Goal: Task Accomplishment & Management: Use online tool/utility

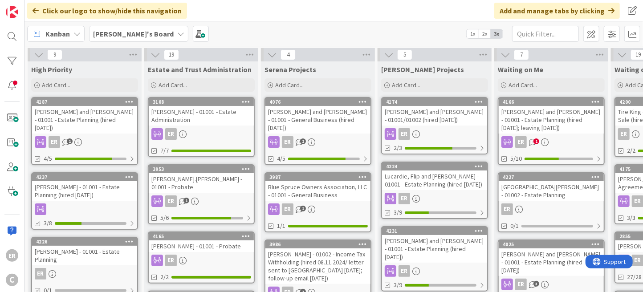
click at [94, 182] on div "[PERSON_NAME] - 01001 - Estate Planning (hired [DATE])" at bounding box center [84, 191] width 105 height 20
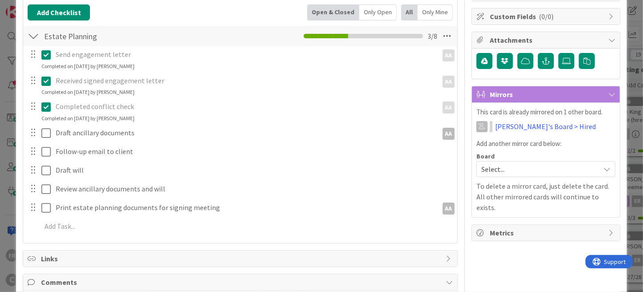
scroll to position [134, 0]
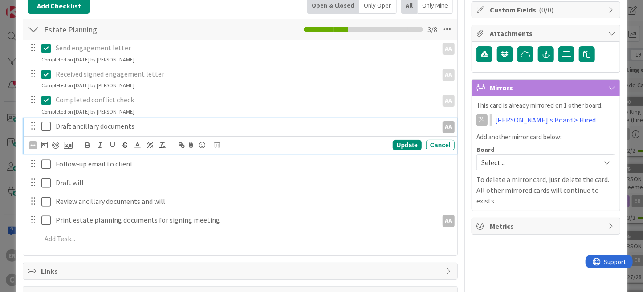
click at [143, 126] on p "Draft ancillary documents" at bounding box center [245, 126] width 378 height 10
click at [394, 143] on div "Update" at bounding box center [407, 145] width 29 height 11
click at [134, 126] on p "Follow-up email to client" at bounding box center [253, 126] width 395 height 10
click at [176, 127] on p "Follow-up email to client; review mgmt" at bounding box center [253, 126] width 395 height 10
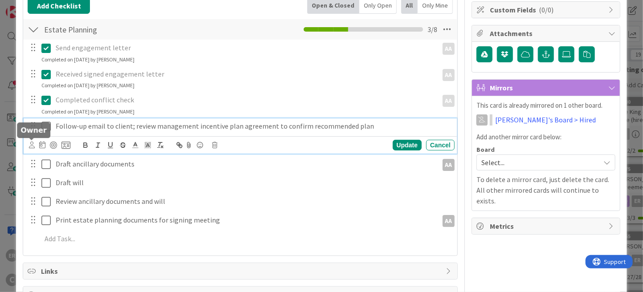
click at [32, 146] on icon at bounding box center [32, 145] width 6 height 7
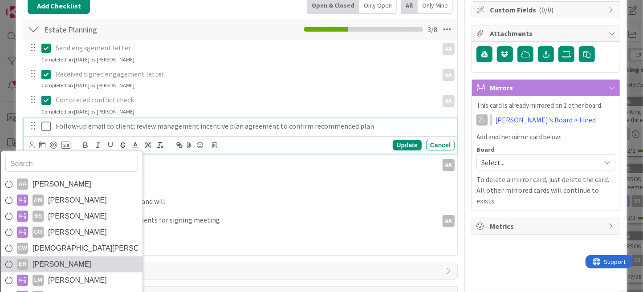
click at [61, 262] on span "[PERSON_NAME]" at bounding box center [61, 264] width 59 height 13
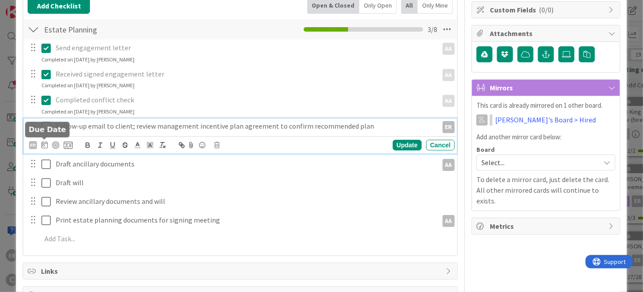
click at [45, 144] on icon at bounding box center [44, 144] width 6 height 7
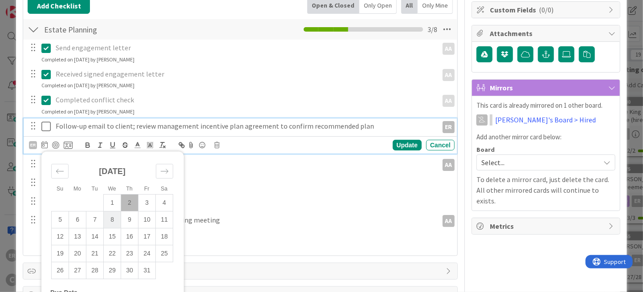
click at [110, 219] on td "8" at bounding box center [112, 219] width 17 height 17
type input "10/08/2025"
click at [402, 145] on div "Update" at bounding box center [407, 145] width 29 height 11
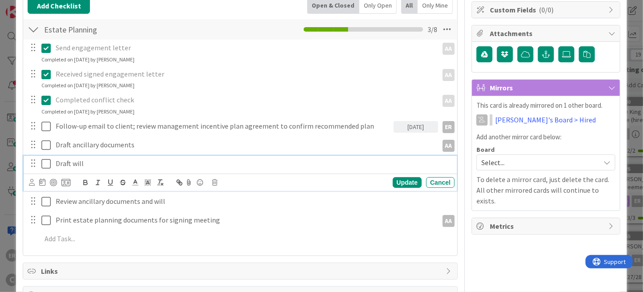
click at [93, 162] on p "Draft will" at bounding box center [253, 163] width 395 height 10
click at [32, 202] on div at bounding box center [33, 201] width 12 height 13
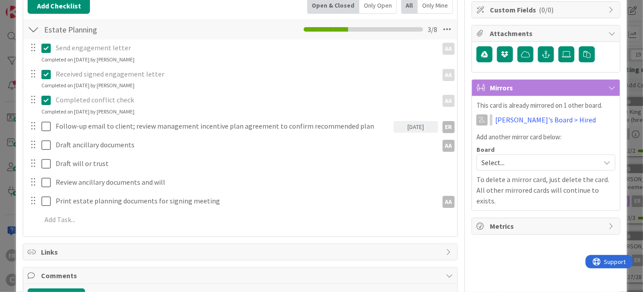
click at [32, 182] on div at bounding box center [33, 181] width 12 height 13
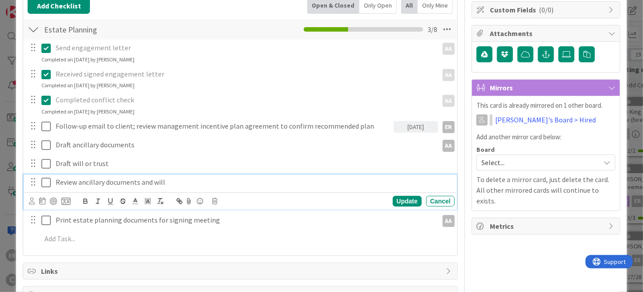
click at [89, 181] on p "Review ancillary documents and will" at bounding box center [253, 182] width 395 height 10
drag, startPoint x: 79, startPoint y: 181, endPoint x: 167, endPoint y: 180, distance: 87.7
click at [167, 180] on p "Review ancillary documents and will" at bounding box center [253, 182] width 395 height 10
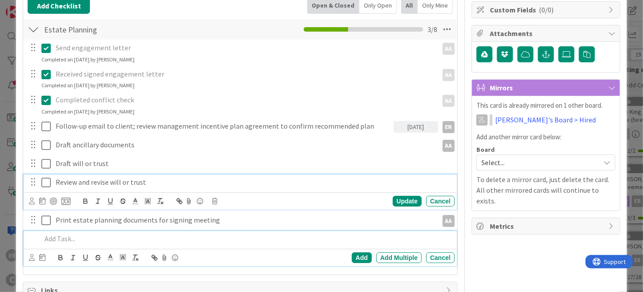
click at [85, 237] on p at bounding box center [246, 239] width 410 height 10
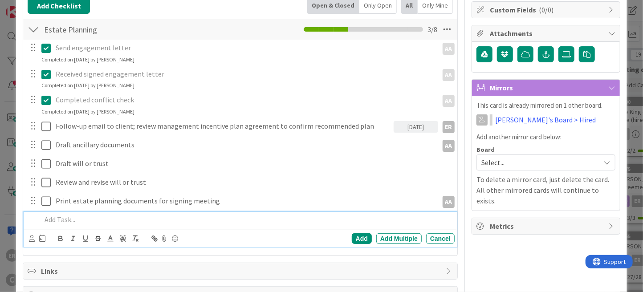
scroll to position [114, 0]
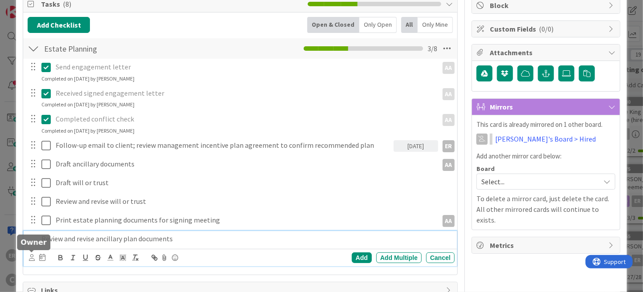
click at [29, 257] on icon at bounding box center [32, 257] width 6 height 7
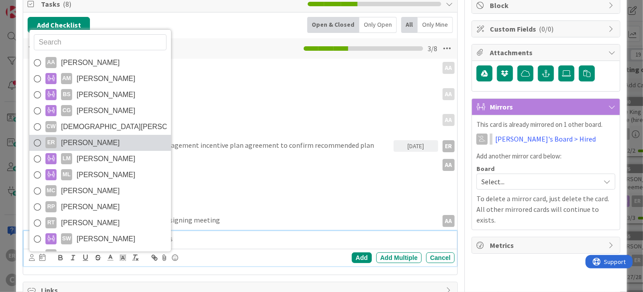
click at [76, 144] on span "[PERSON_NAME]" at bounding box center [90, 142] width 59 height 13
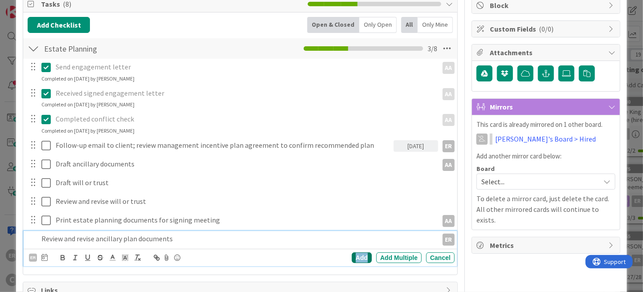
click at [352, 256] on div "Add" at bounding box center [362, 257] width 20 height 11
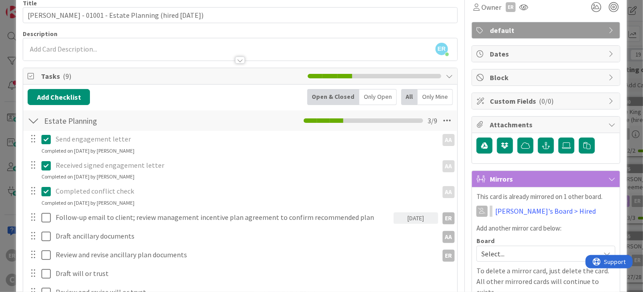
scroll to position [0, 0]
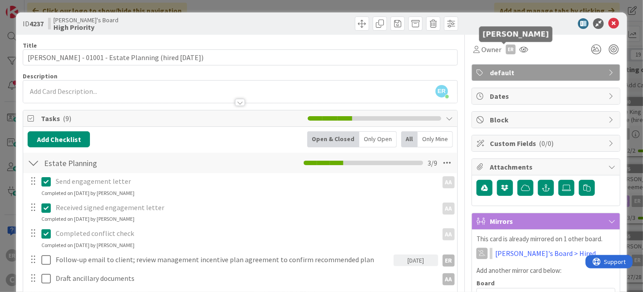
click at [506, 51] on div "ER" at bounding box center [511, 50] width 10 height 10
click at [494, 80] on link "Set as owner" at bounding box center [480, 80] width 70 height 14
click at [526, 50] on span "Watchers" at bounding box center [538, 49] width 29 height 11
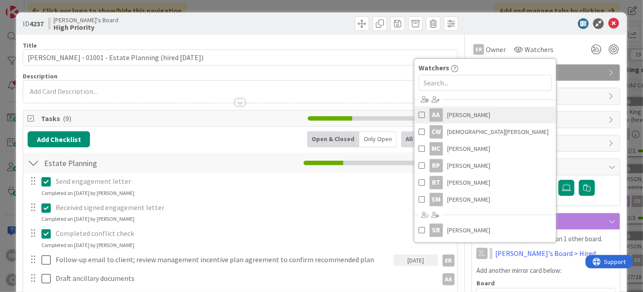
click at [498, 112] on link "AA Adrianna Auerhamer" at bounding box center [485, 114] width 142 height 17
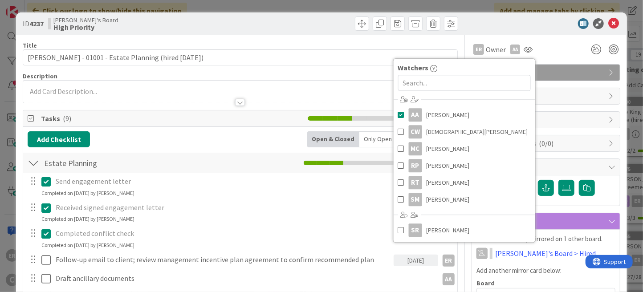
click at [547, 28] on div at bounding box center [542, 23] width 158 height 11
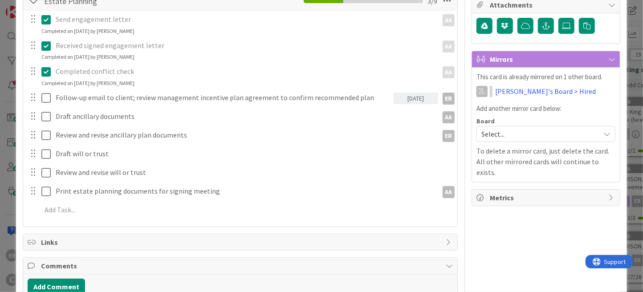
scroll to position [178, 0]
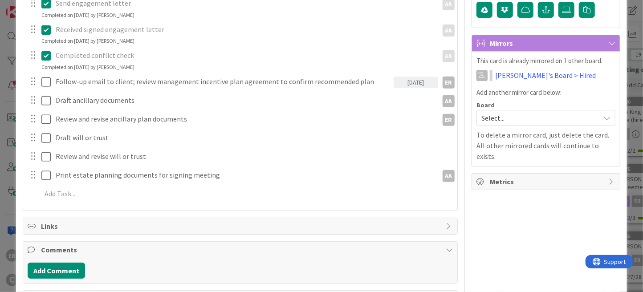
click at [513, 116] on span "Select..." at bounding box center [538, 118] width 114 height 12
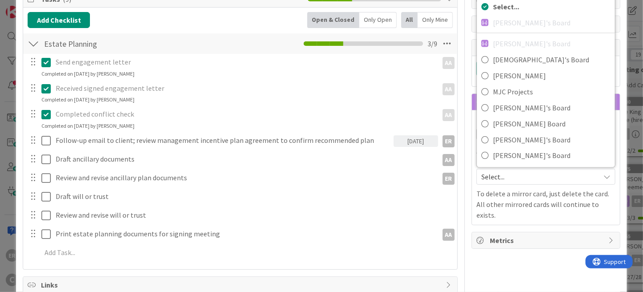
scroll to position [0, 0]
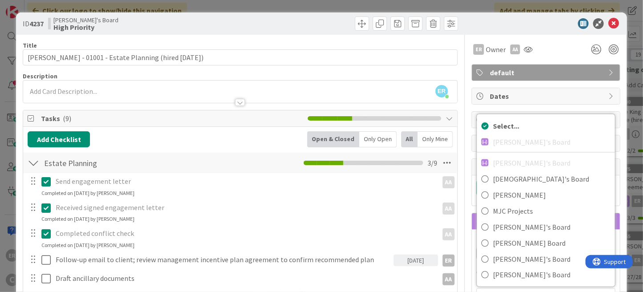
click at [479, 23] on div at bounding box center [542, 23] width 158 height 11
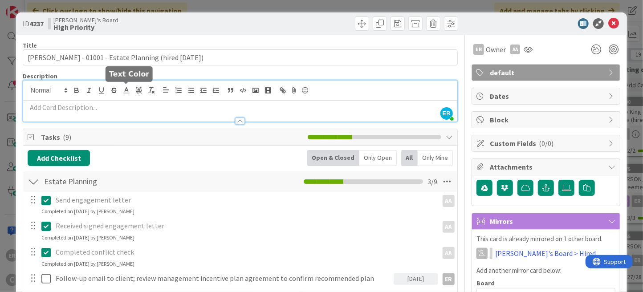
click at [130, 85] on div "ER Ethan Rector joined 8 m ago" at bounding box center [240, 101] width 434 height 41
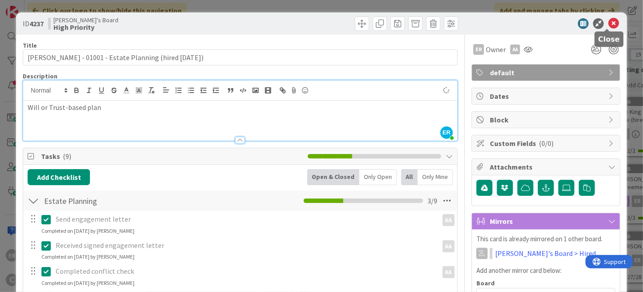
click at [610, 20] on icon at bounding box center [613, 23] width 11 height 11
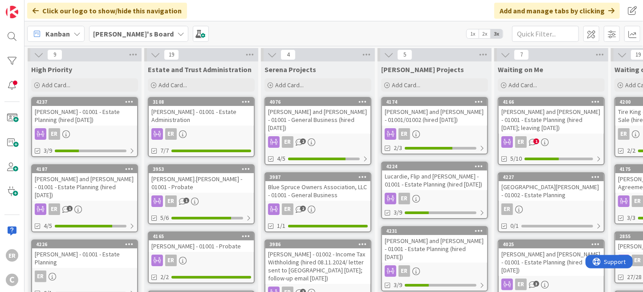
click at [73, 185] on div "[PERSON_NAME] and [PERSON_NAME] - 01001 - Estate Planning (hired [DATE])" at bounding box center [84, 187] width 105 height 28
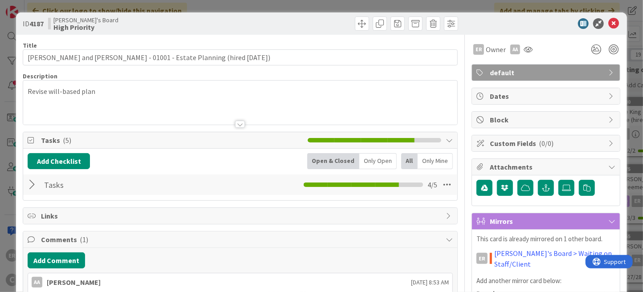
click at [32, 186] on div at bounding box center [34, 185] width 12 height 16
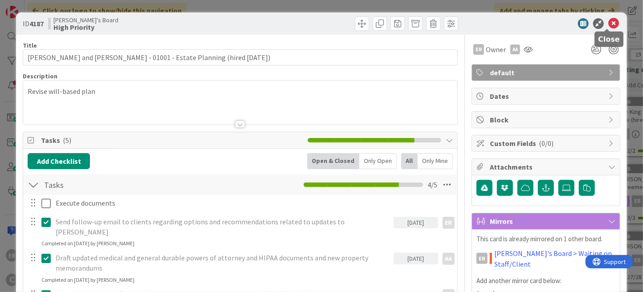
click at [608, 24] on icon at bounding box center [613, 23] width 11 height 11
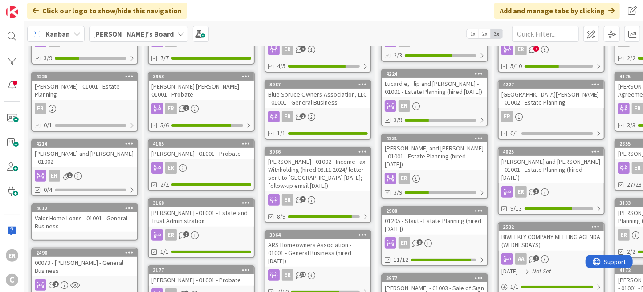
scroll to position [4, 0]
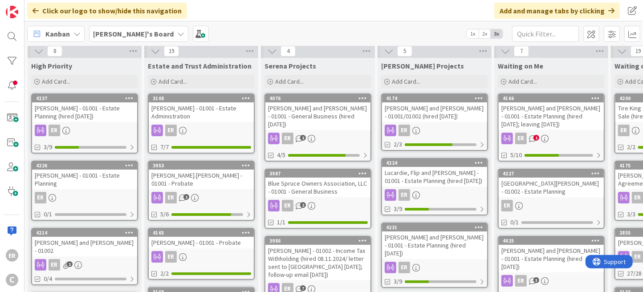
click at [85, 181] on div "[PERSON_NAME] - 01001 - Estate Planning" at bounding box center [84, 180] width 105 height 20
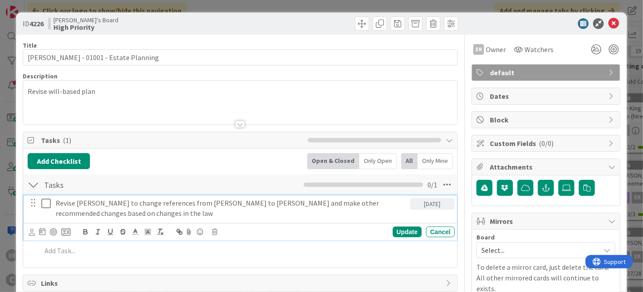
click at [45, 200] on icon at bounding box center [45, 203] width 9 height 11
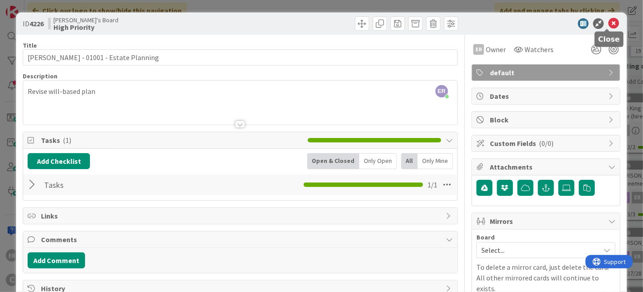
click at [608, 25] on icon at bounding box center [613, 23] width 11 height 11
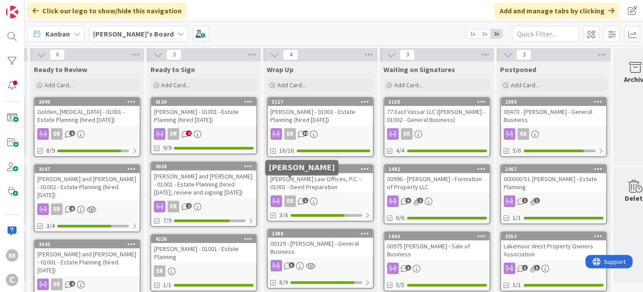
scroll to position [45, 697]
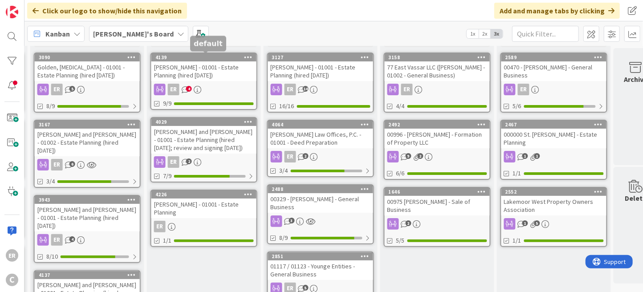
click at [233, 78] on div "Leaman, Carolynn - 01001 - Estate Planning (hired 9.5.25)" at bounding box center [203, 71] width 105 height 20
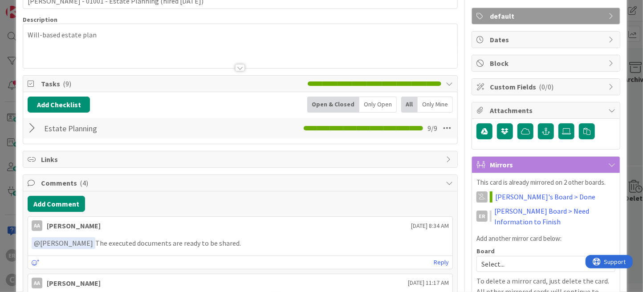
scroll to position [89, 0]
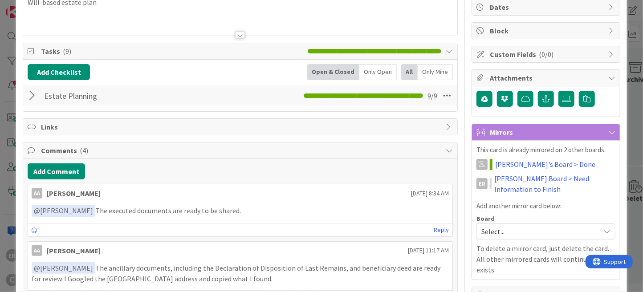
click at [35, 97] on div at bounding box center [34, 96] width 12 height 16
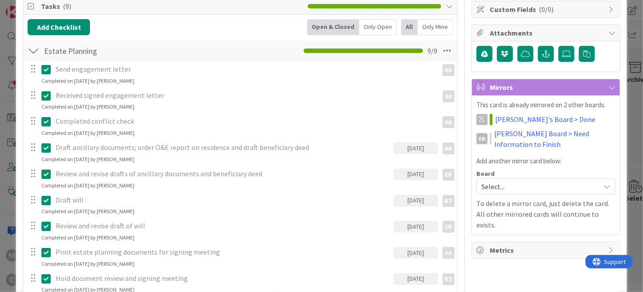
scroll to position [0, 0]
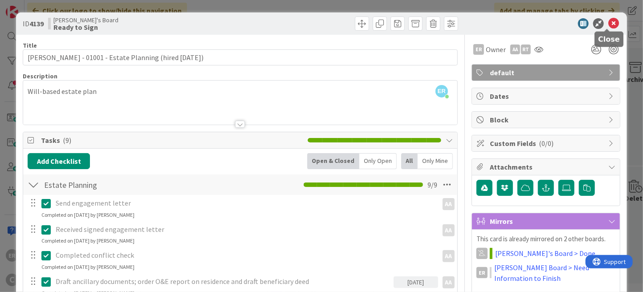
click at [608, 25] on icon at bounding box center [613, 23] width 11 height 11
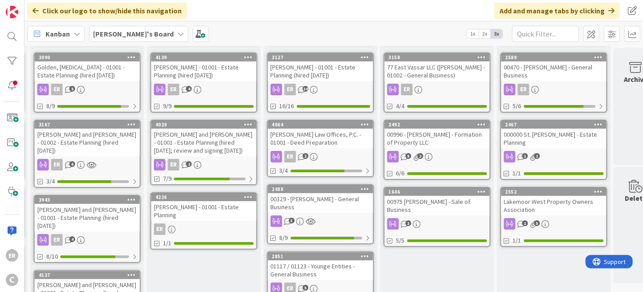
click at [220, 81] on div "4139 Leaman, Carolynn - 01001 - Estate Planning (hired 9.5.25) ER 4 9/9" at bounding box center [203, 83] width 107 height 60
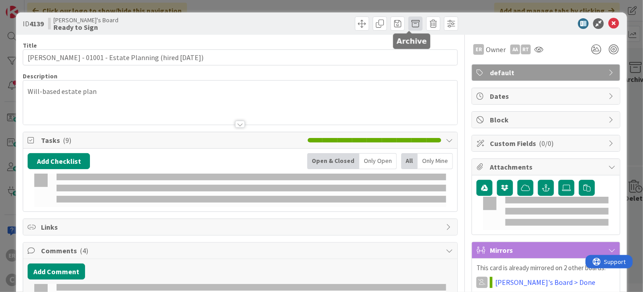
click at [413, 25] on span at bounding box center [415, 23] width 14 height 14
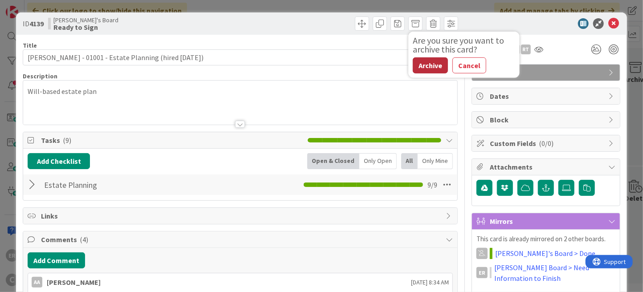
click at [433, 66] on button "Archive" at bounding box center [430, 65] width 35 height 16
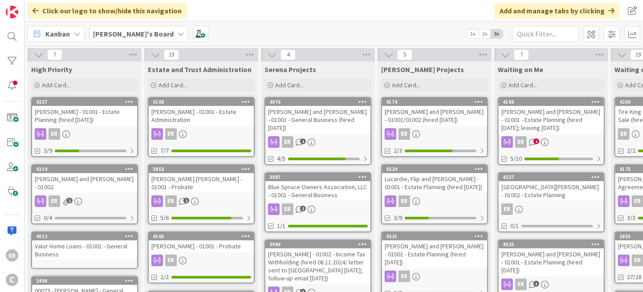
click at [548, 120] on div "[PERSON_NAME] and [PERSON_NAME] - 01001 - Estate Planning (hired [DATE]; leavin…" at bounding box center [551, 120] width 105 height 28
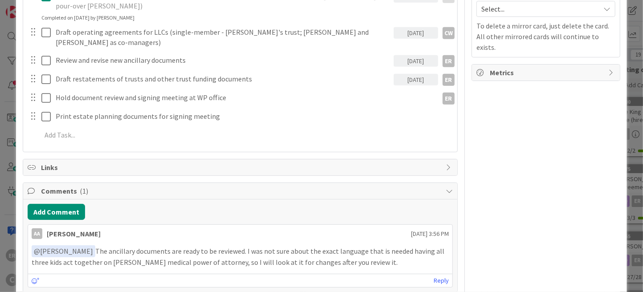
scroll to position [343, 0]
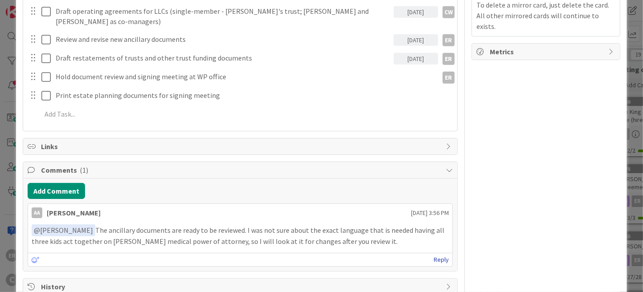
click at [434, 254] on link "Reply" at bounding box center [441, 259] width 15 height 11
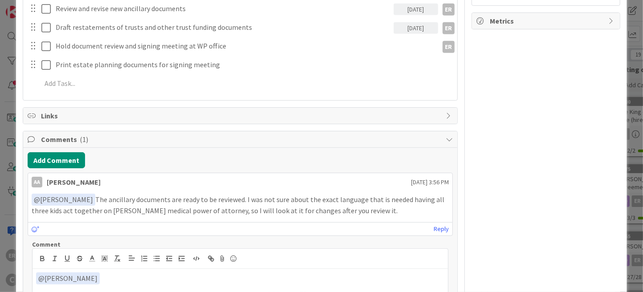
scroll to position [431, 0]
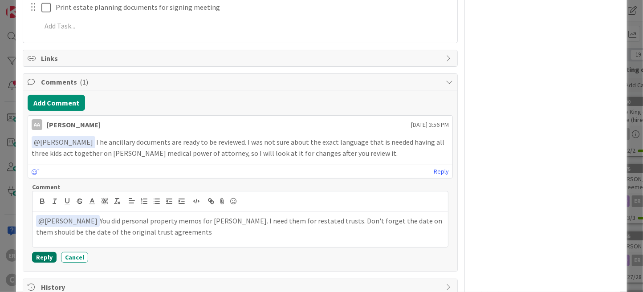
click at [37, 252] on button "Reply" at bounding box center [44, 257] width 24 height 11
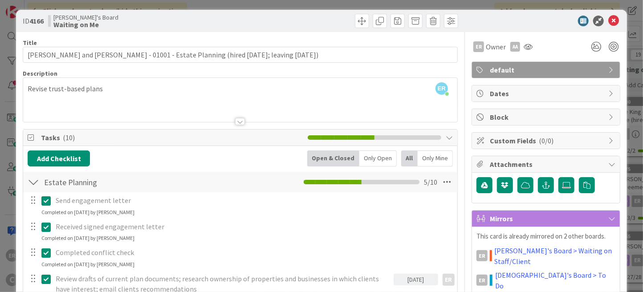
scroll to position [0, 0]
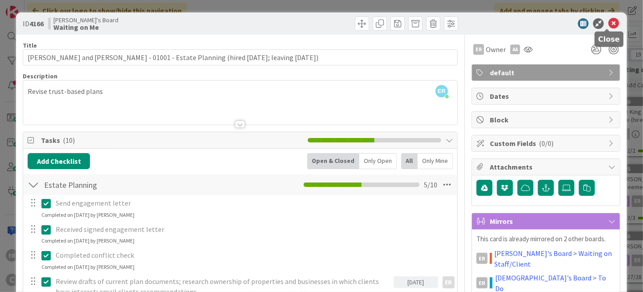
click at [608, 24] on icon at bounding box center [613, 23] width 11 height 11
